Goal: Information Seeking & Learning: Learn about a topic

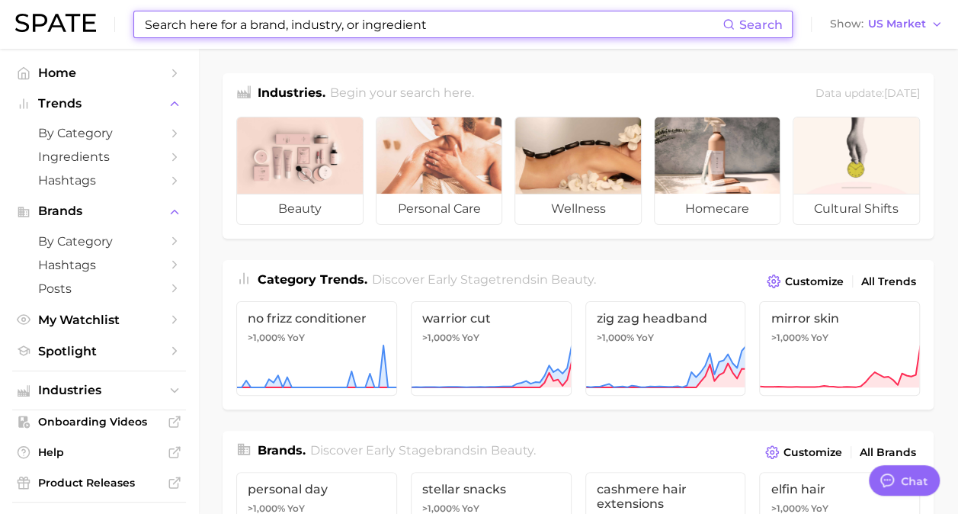
click at [191, 23] on input at bounding box center [432, 24] width 579 height 26
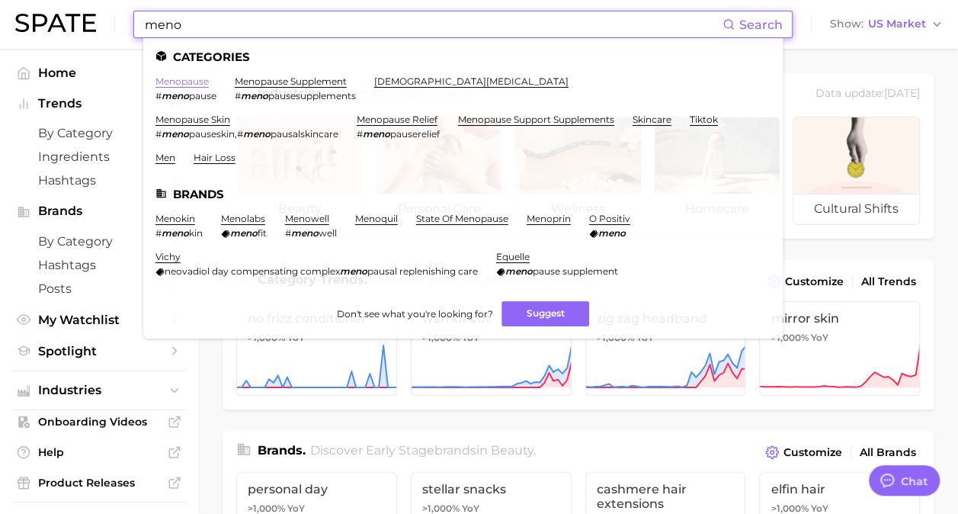
type input "meno"
click at [181, 76] on link "menopause" at bounding box center [181, 80] width 53 height 11
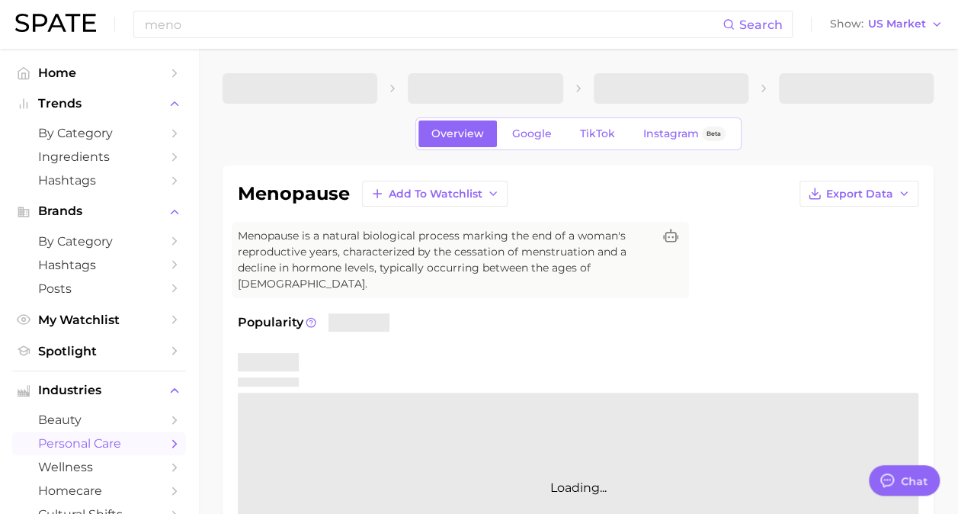
type textarea "x"
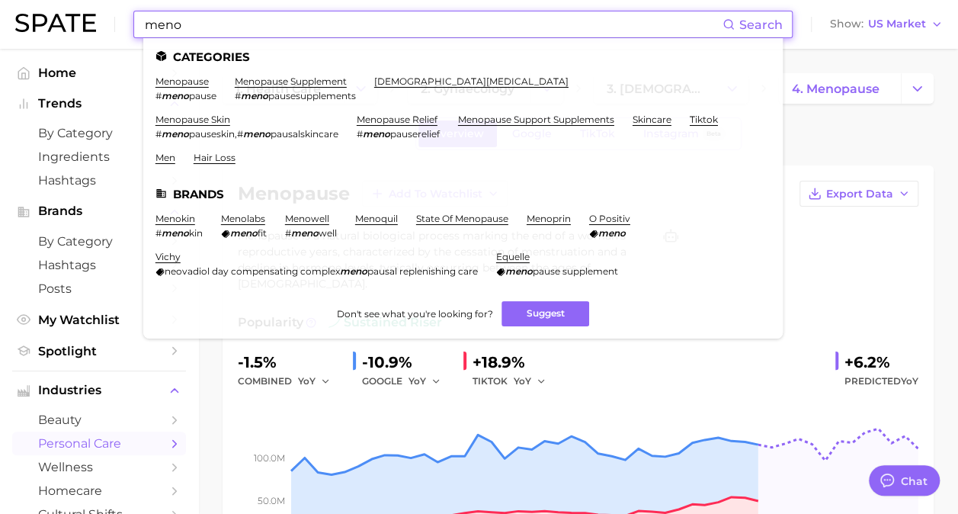
drag, startPoint x: 314, startPoint y: 25, endPoint x: 18, endPoint y: -41, distance: 303.0
click at [18, 0] on html "meno Search Categories menopause # meno pause menopause supplement # meno pause…" at bounding box center [479, 257] width 958 height 514
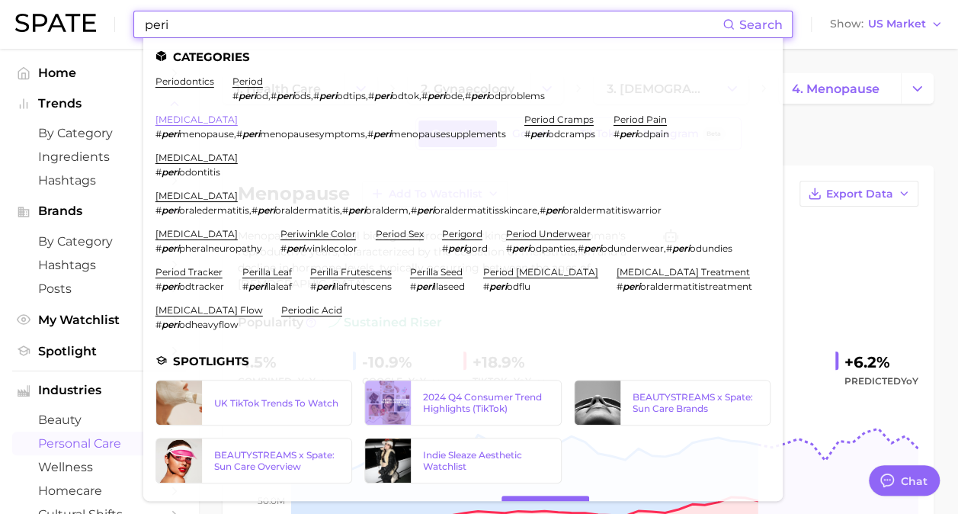
type input "peri"
click at [201, 120] on link "[MEDICAL_DATA]" at bounding box center [196, 119] width 82 height 11
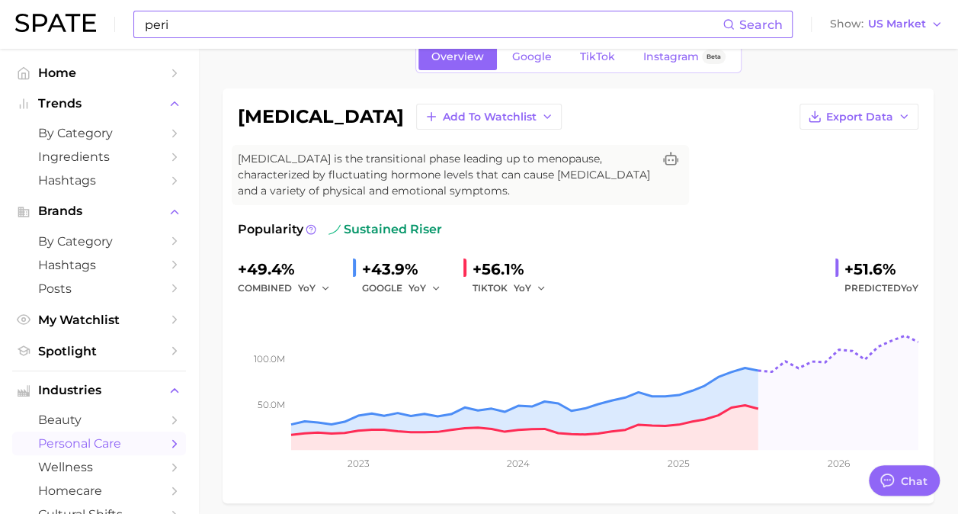
scroll to position [23, 0]
